Goal: Transaction & Acquisition: Register for event/course

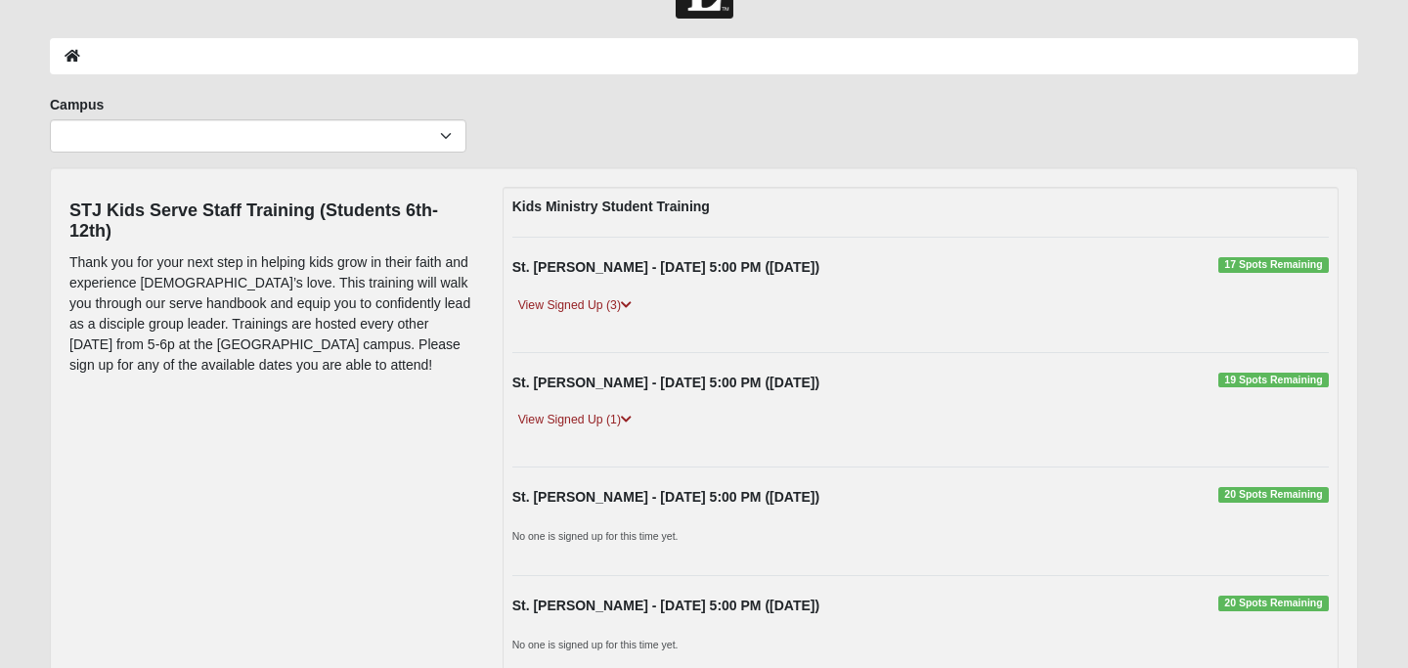
scroll to position [69, 0]
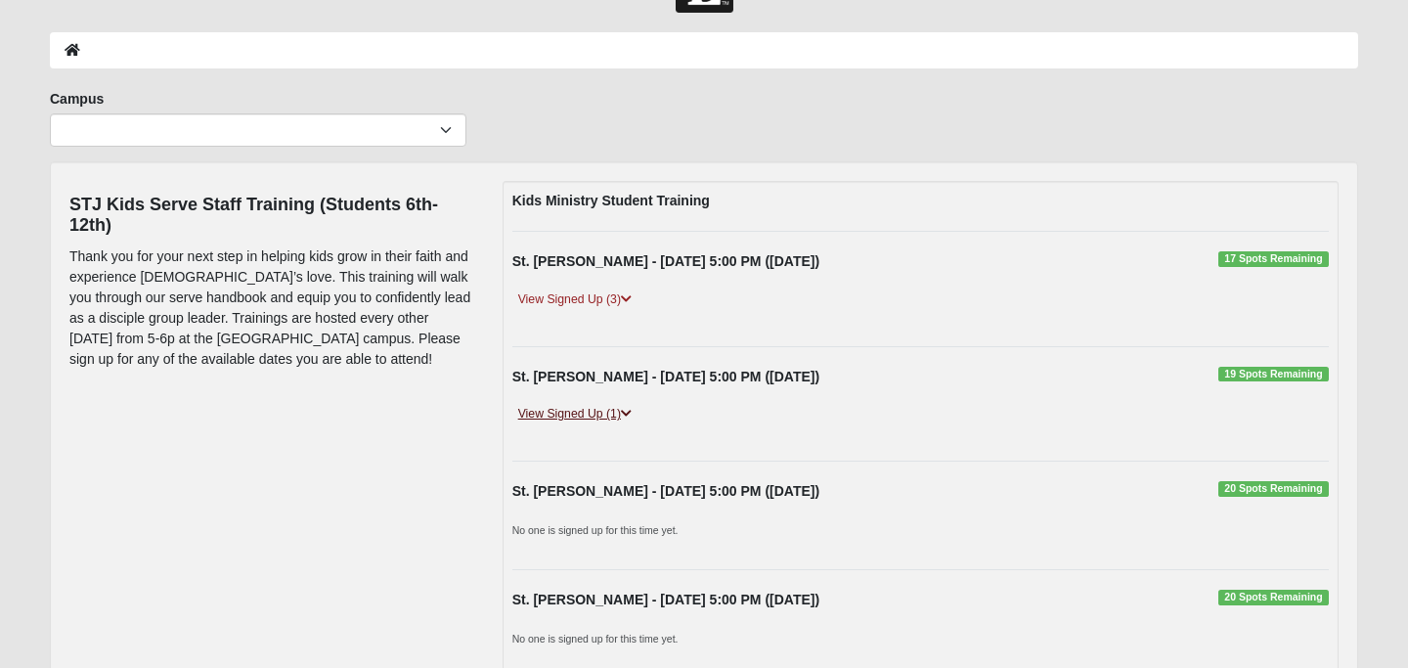
click at [609, 408] on link "View Signed Up (1)" at bounding box center [574, 414] width 125 height 21
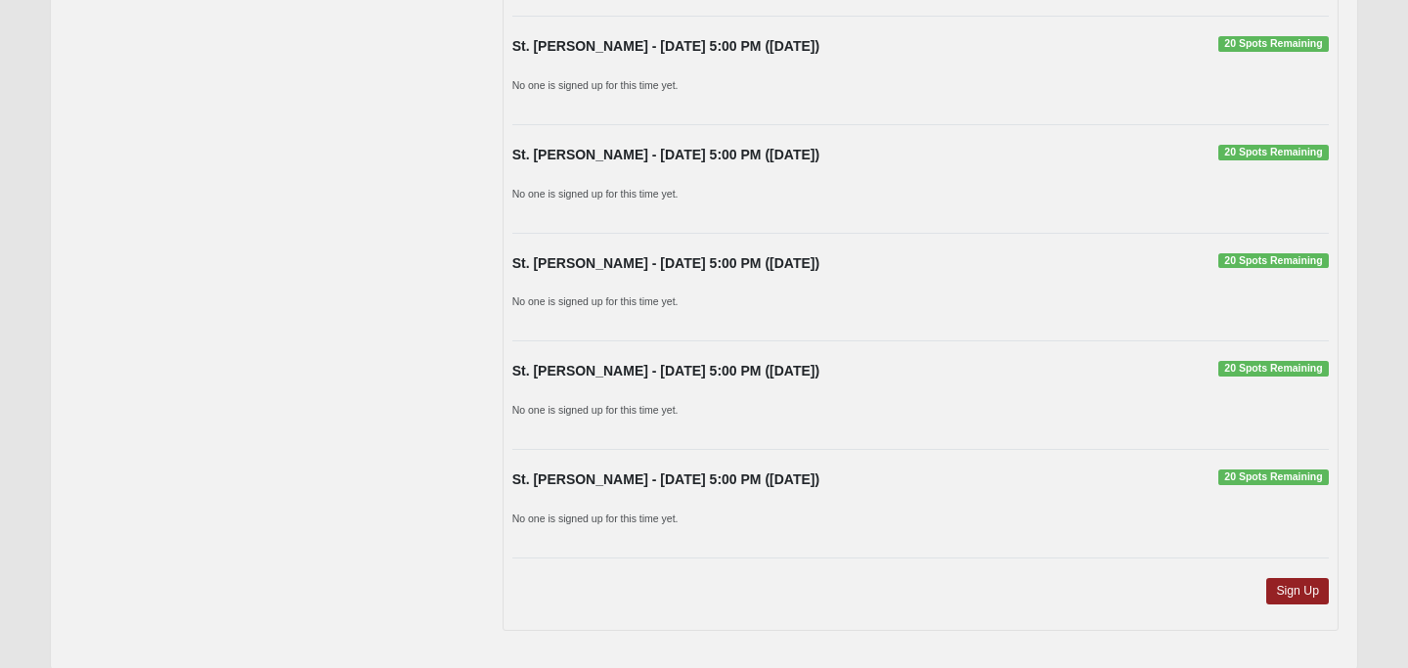
scroll to position [658, 0]
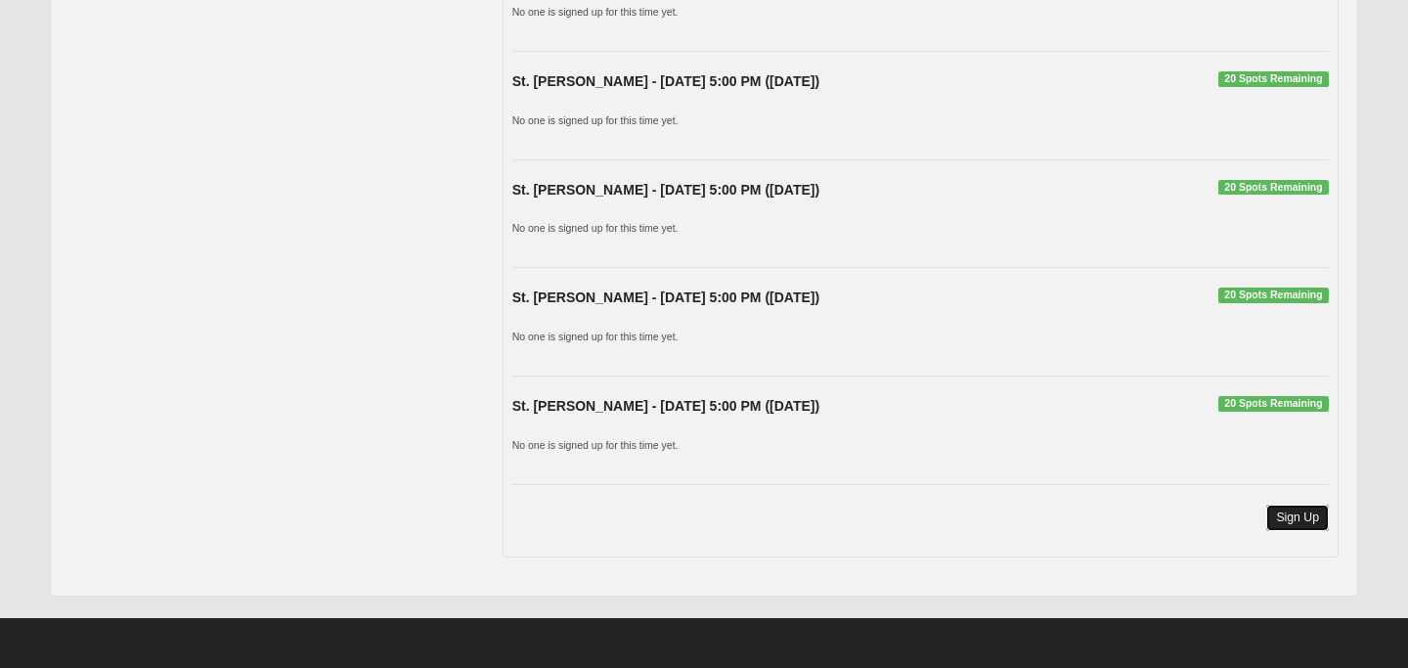
click at [1291, 522] on link "Sign Up" at bounding box center [1297, 517] width 63 height 26
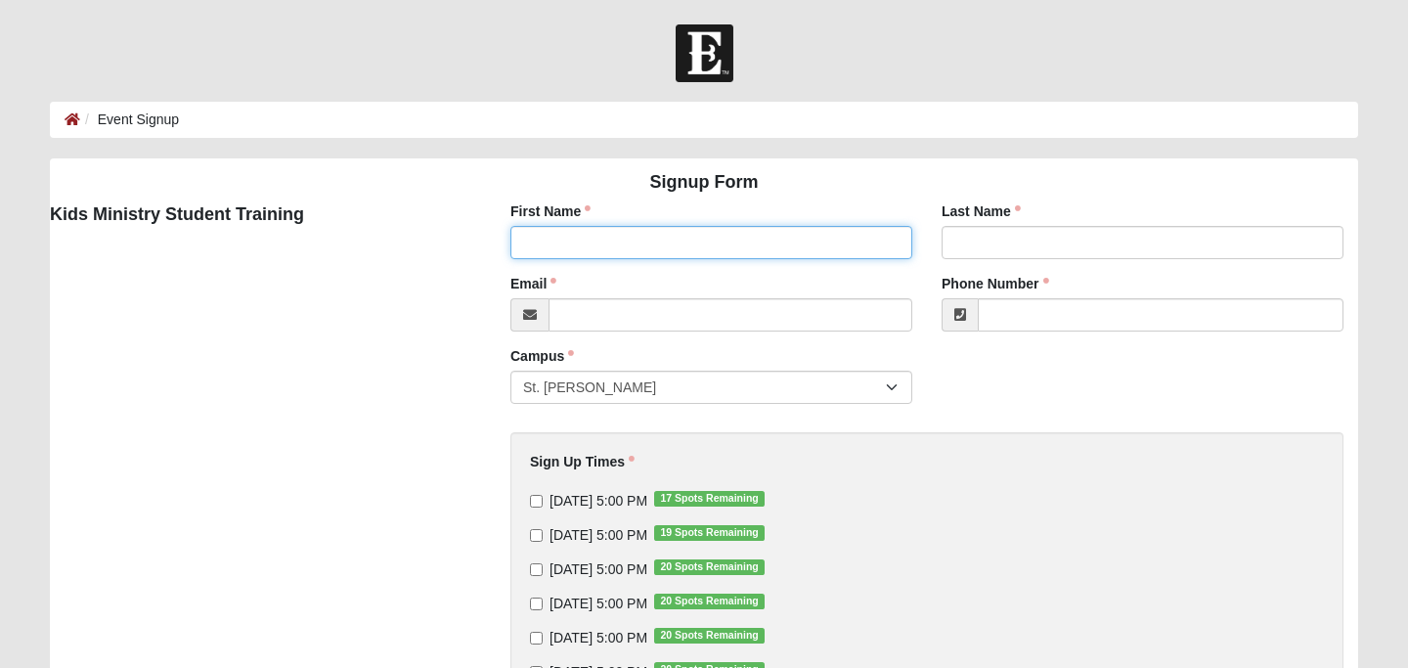
click at [630, 236] on input "First Name" at bounding box center [711, 242] width 402 height 33
type input "o"
type input "Lorelai"
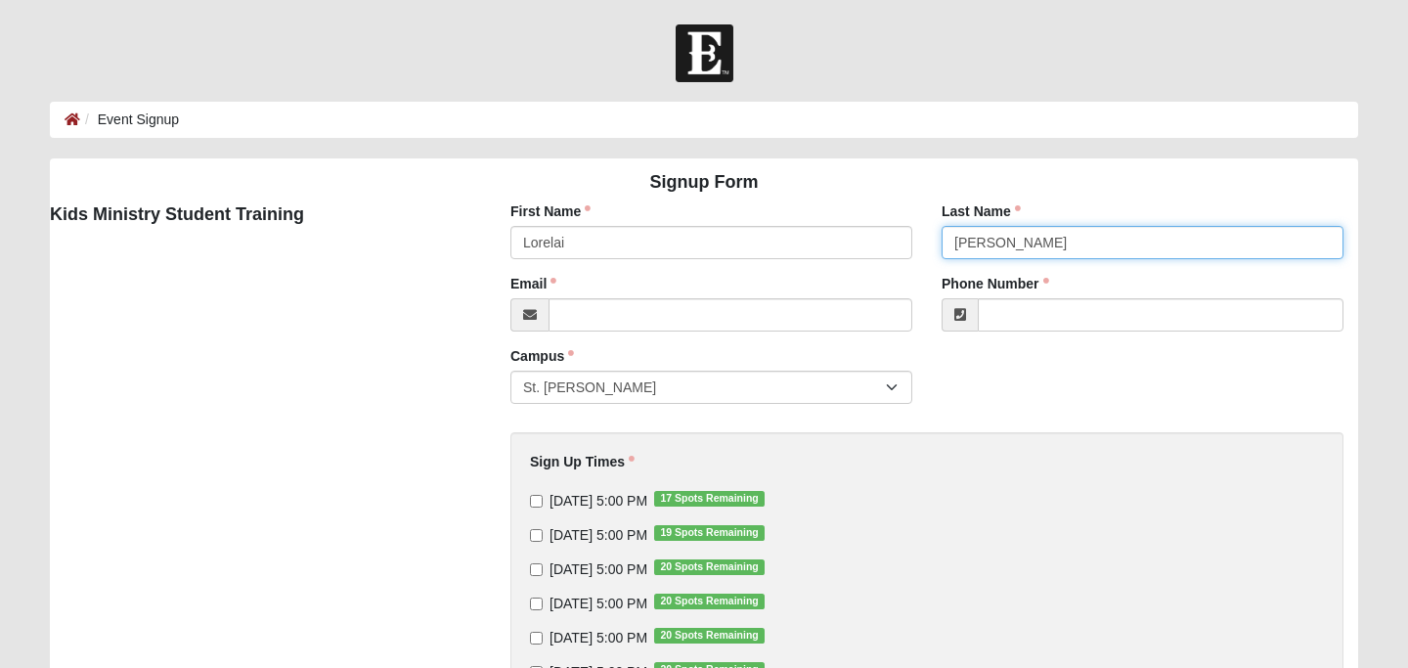
type input "Frazier"
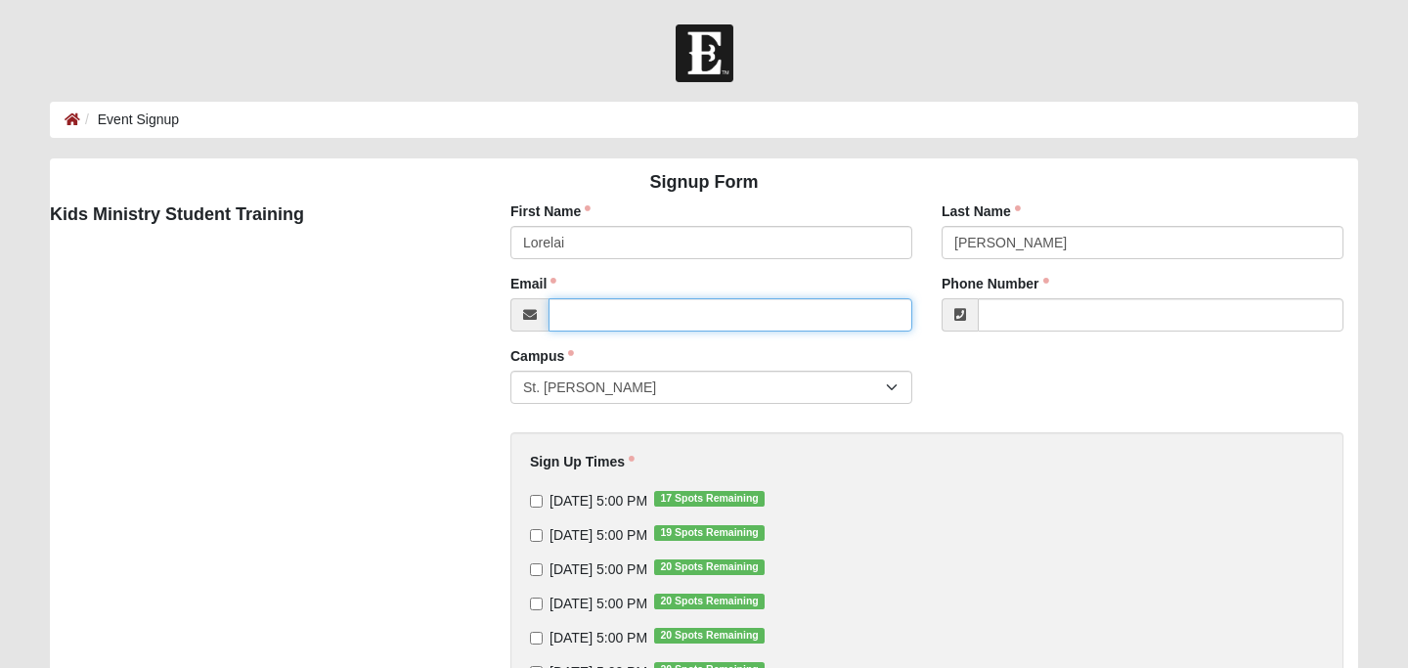
click at [607, 310] on input "Email" at bounding box center [730, 314] width 364 height 33
type input "Sfrazier917@yahoo.com"
type input "(904) 329-0657"
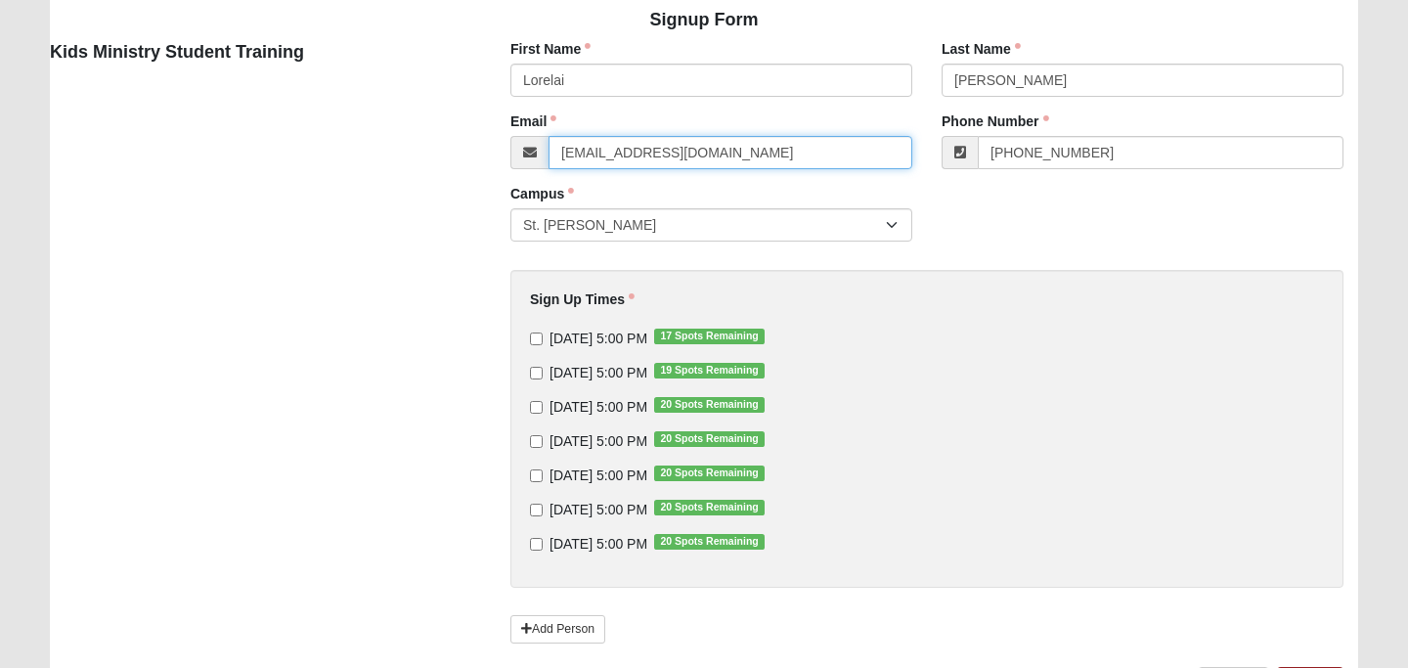
scroll to position [164, 0]
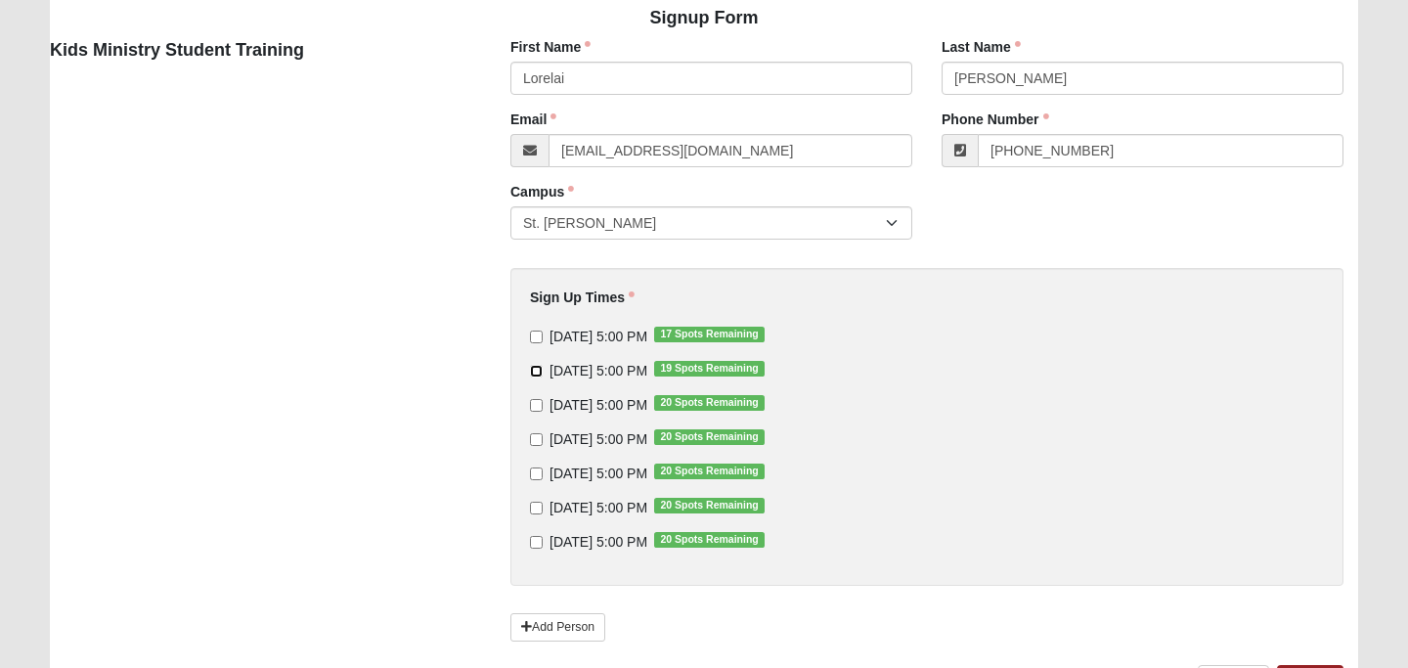
click at [533, 369] on input "10/2/2025 5:00 PM 19 Spots Remaining" at bounding box center [536, 371] width 13 height 13
checkbox input "true"
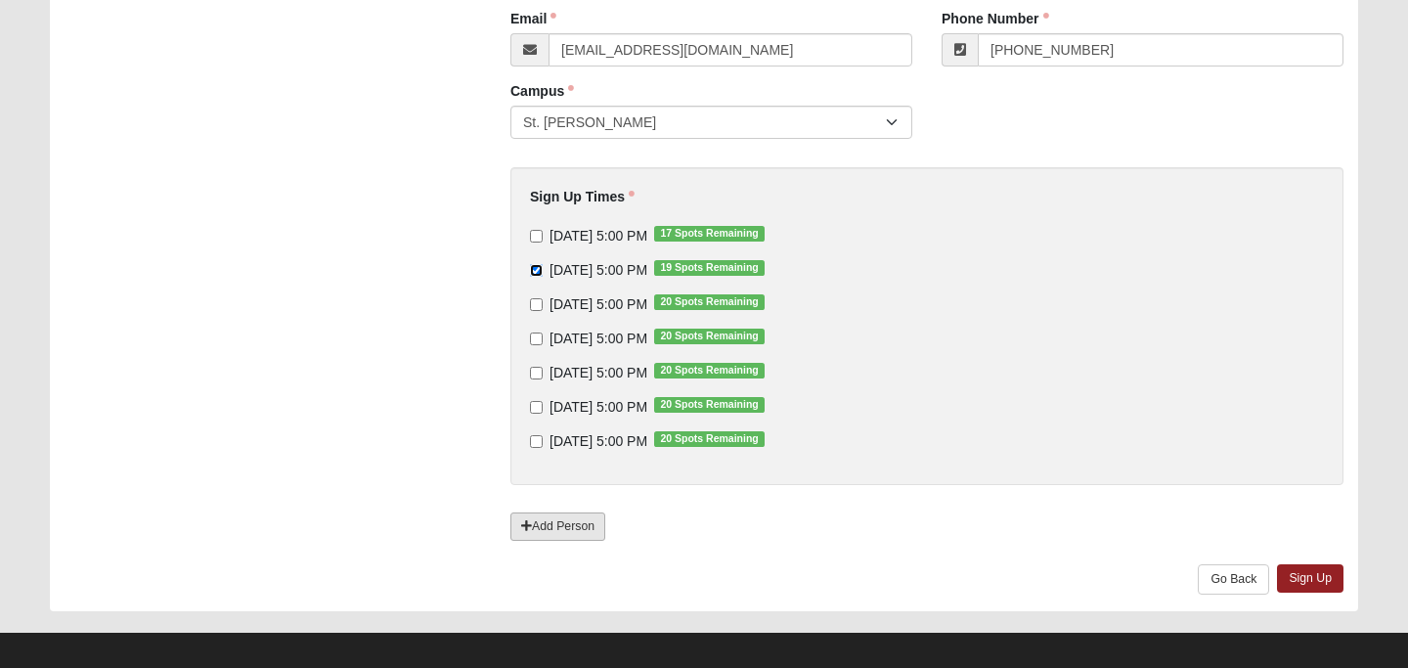
scroll to position [274, 0]
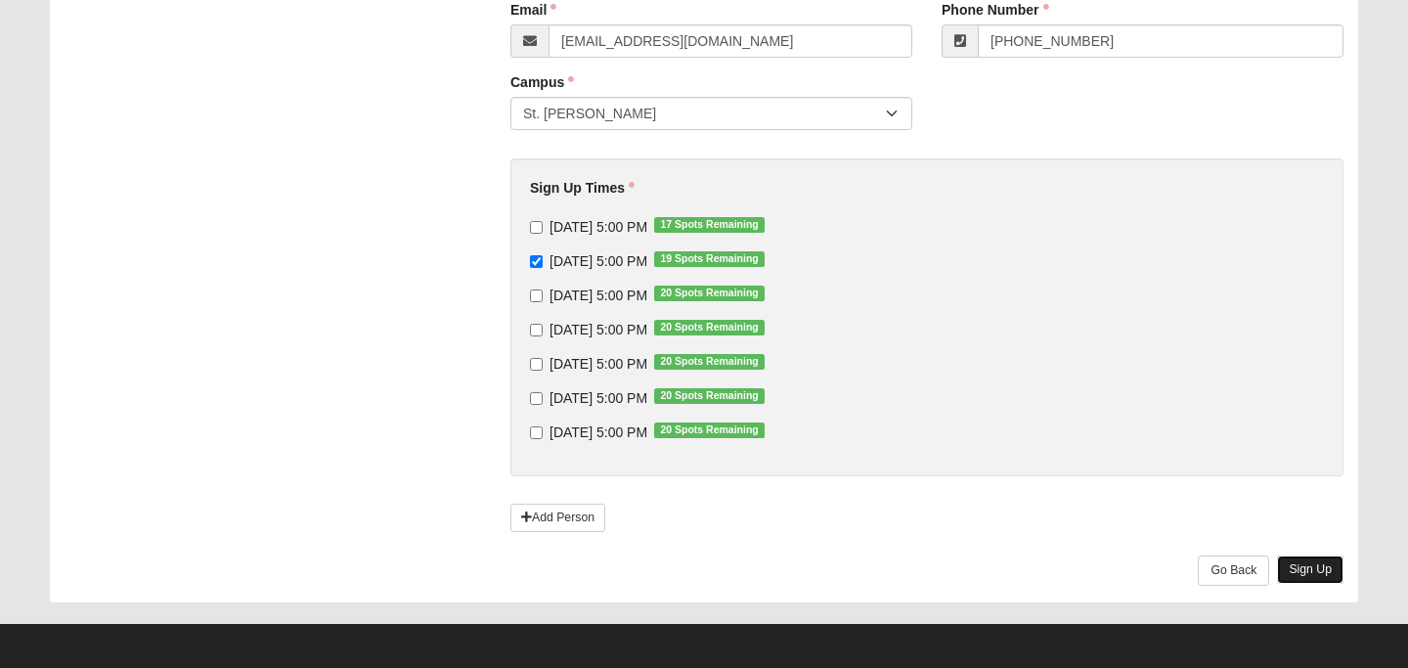
click at [1314, 570] on link "Sign Up" at bounding box center [1310, 569] width 66 height 28
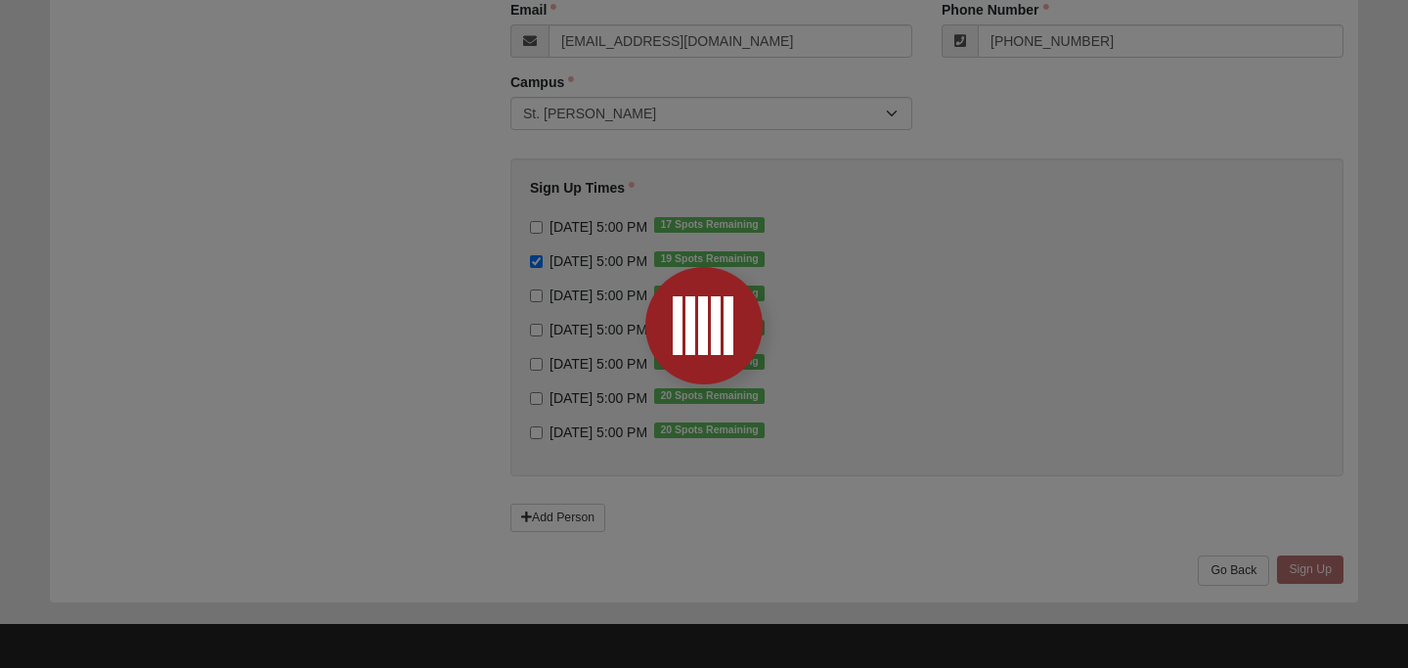
scroll to position [0, 0]
